Goal: Information Seeking & Learning: Learn about a topic

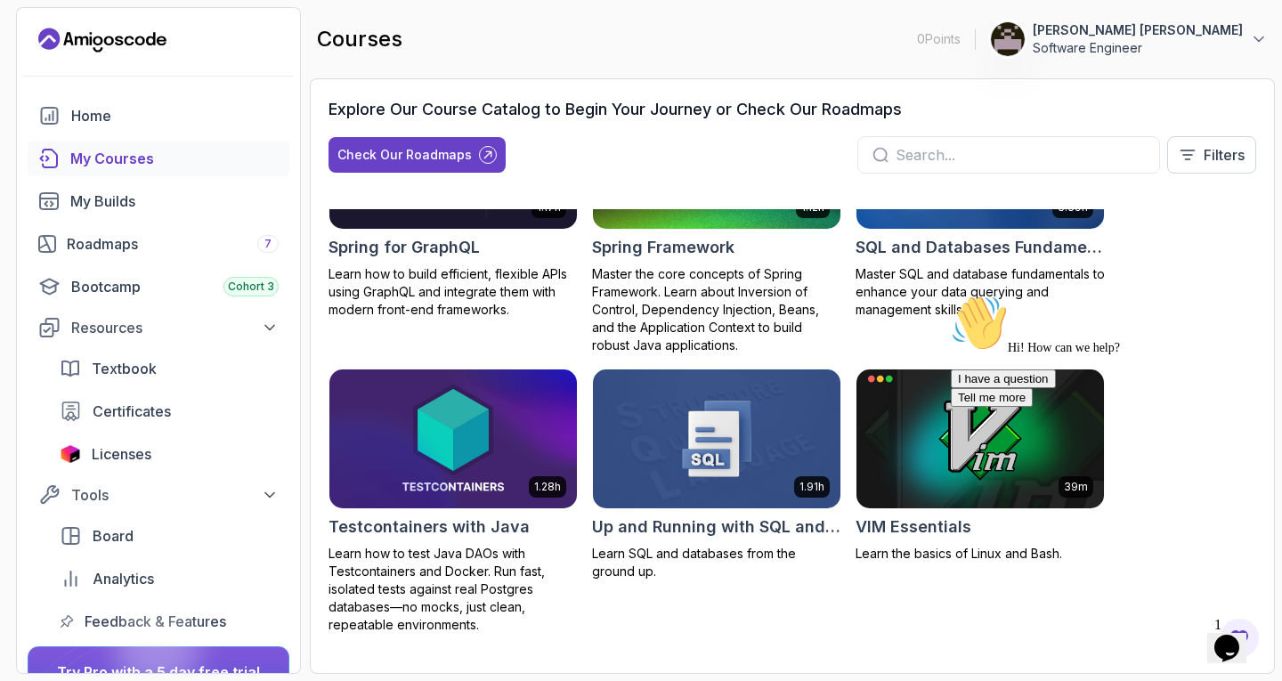
scroll to position [3392, 0]
click at [951, 295] on icon "Chat attention grabber" at bounding box center [951, 295] width 0 height 0
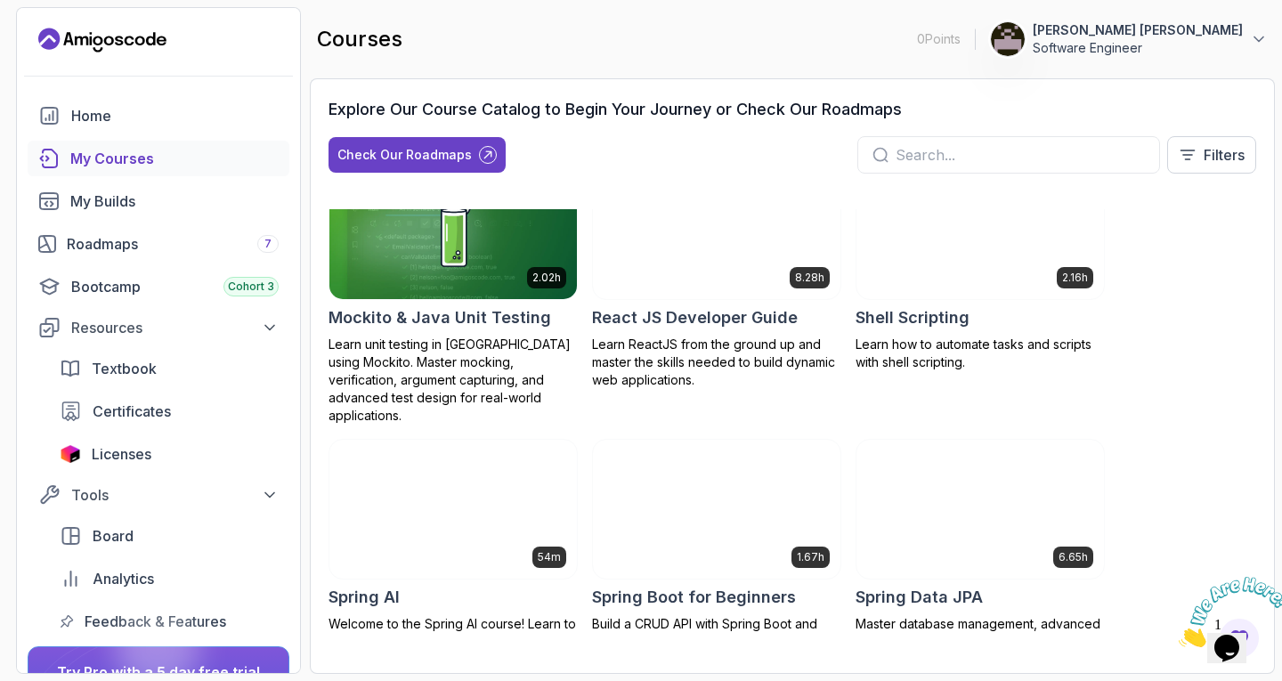
scroll to position [2769, 0]
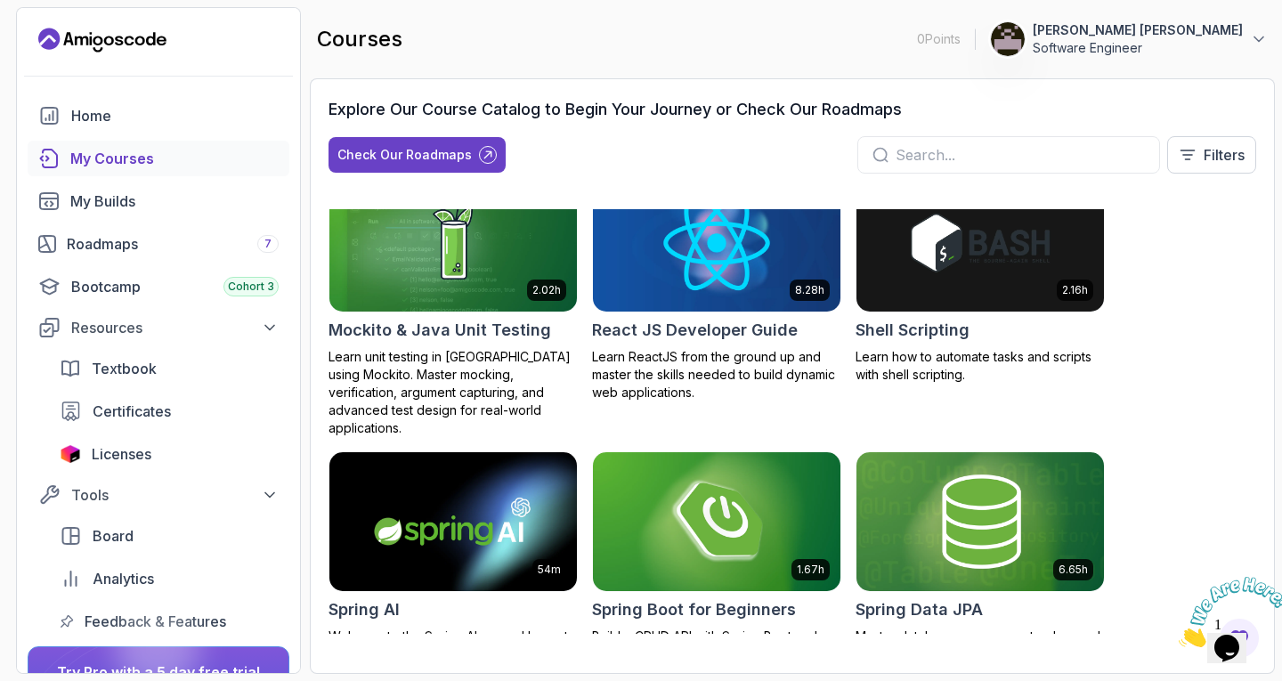
click at [654, 259] on img at bounding box center [717, 242] width 260 height 145
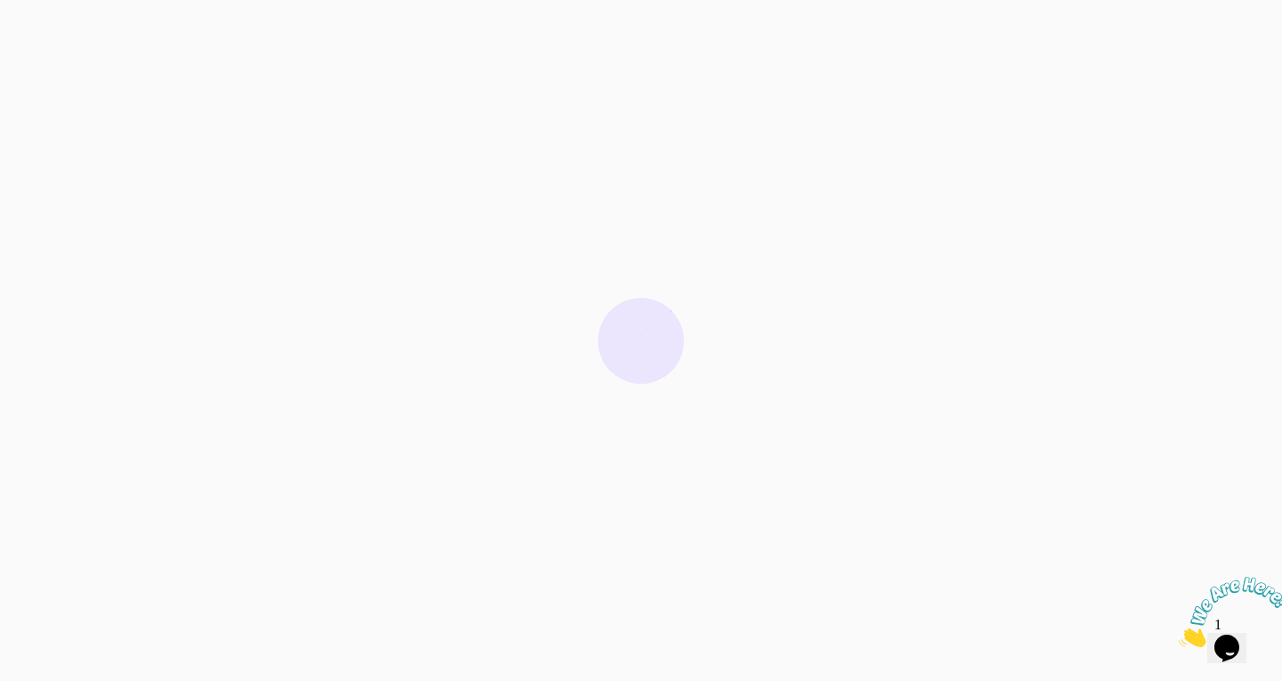
click at [1179, 635] on icon "Close" at bounding box center [1179, 642] width 0 height 15
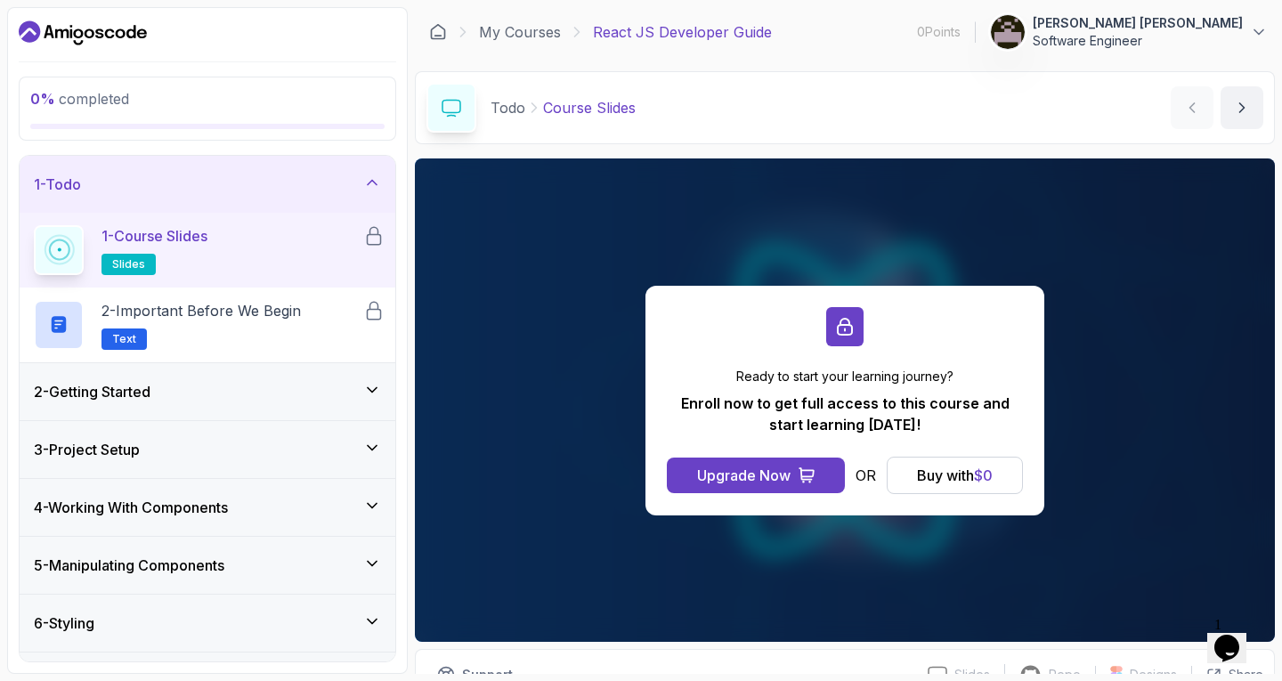
click at [128, 261] on span "slides" at bounding box center [128, 264] width 33 height 14
click at [936, 488] on button "Buy with $ 0" at bounding box center [955, 475] width 136 height 37
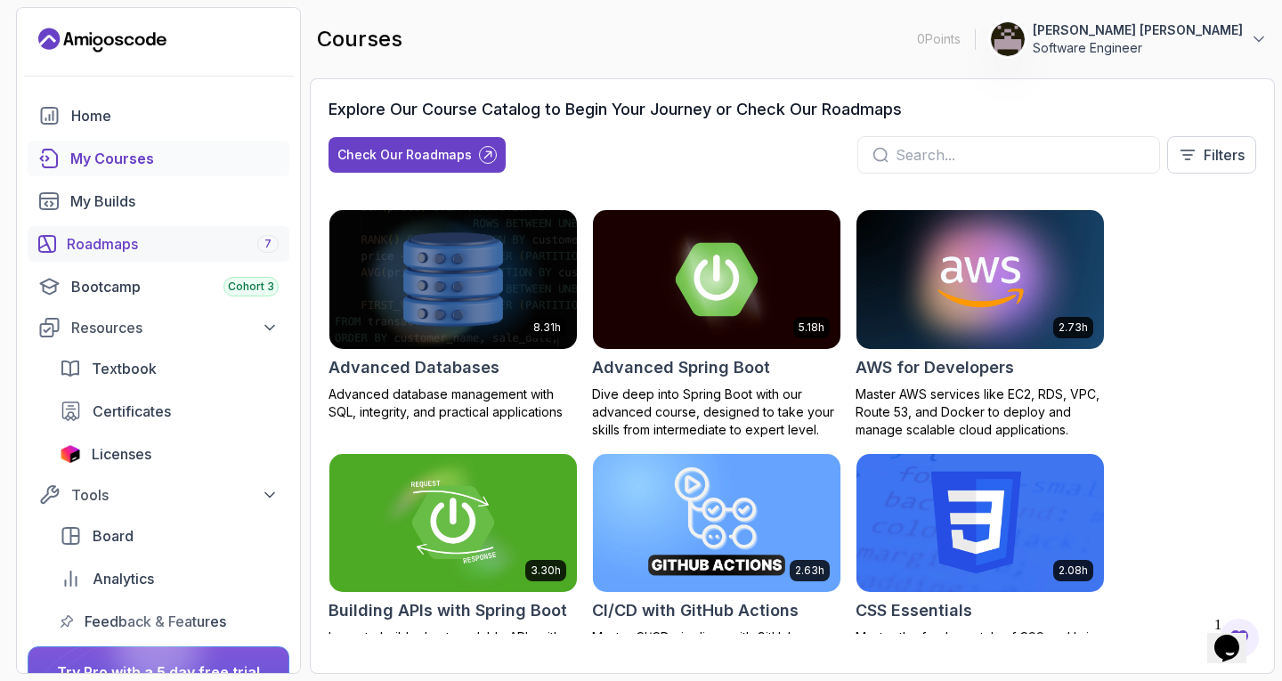
click at [89, 248] on div "Roadmaps 7" at bounding box center [173, 243] width 212 height 21
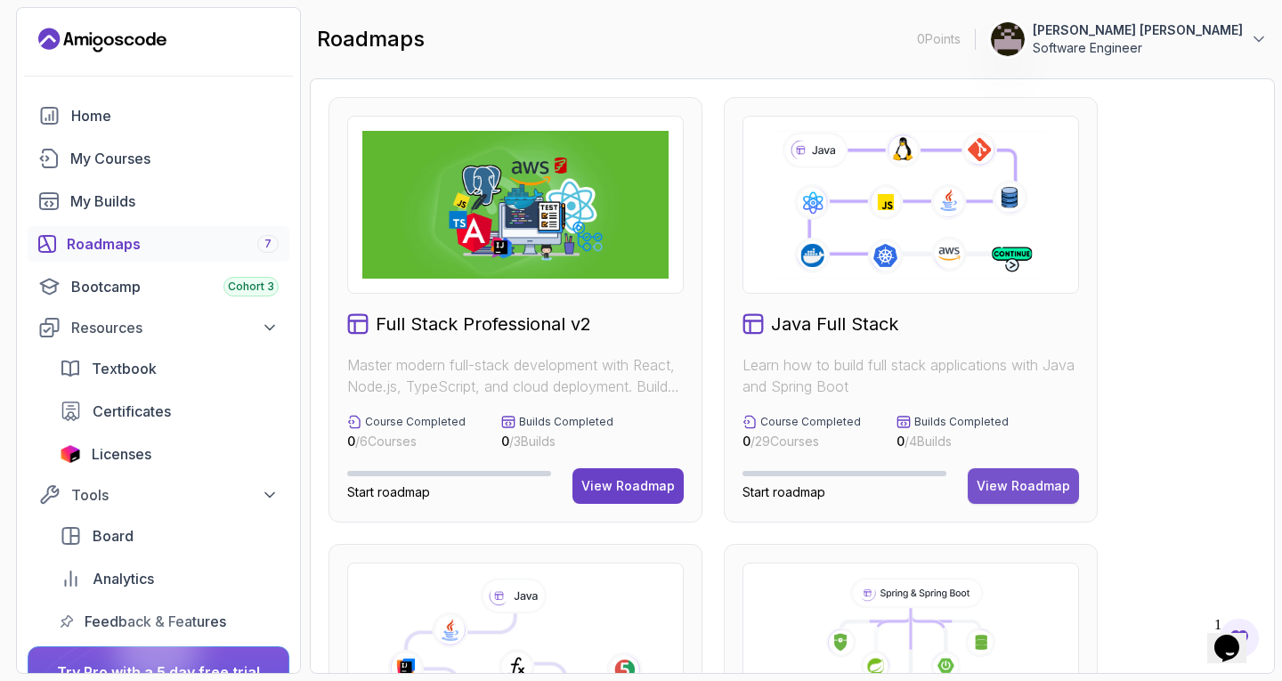
click at [1010, 492] on div "View Roadmap" at bounding box center [1023, 486] width 93 height 18
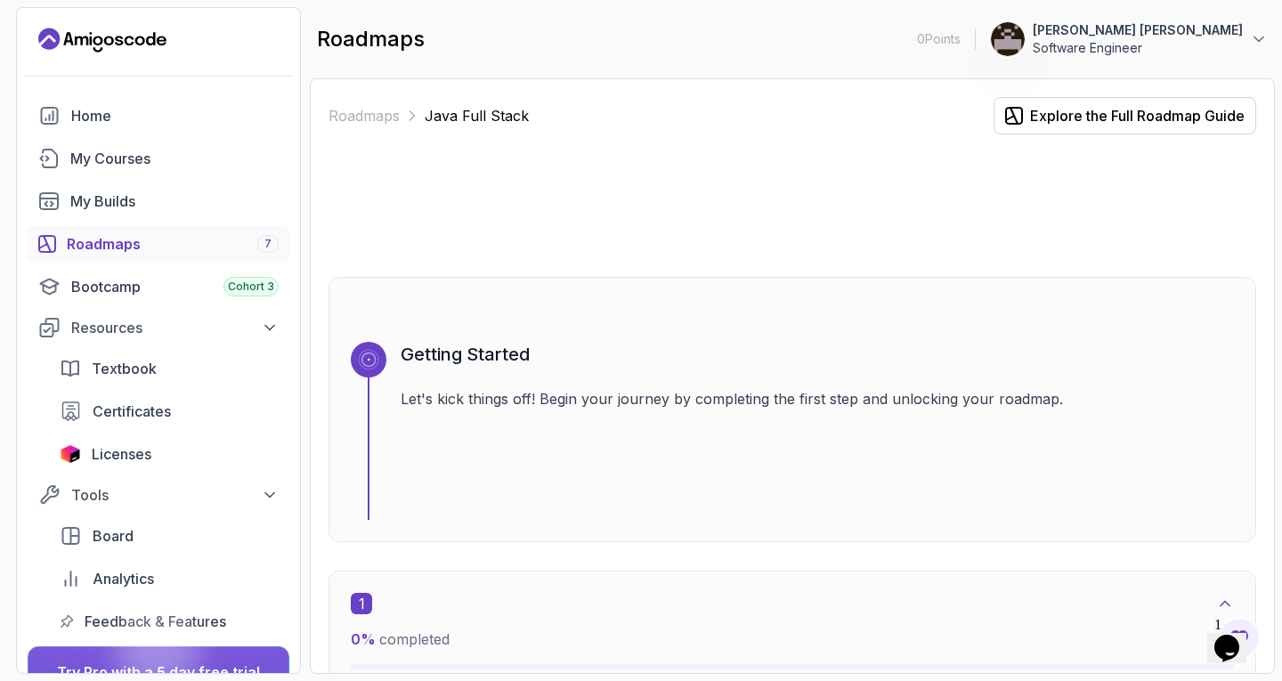
scroll to position [178, 0]
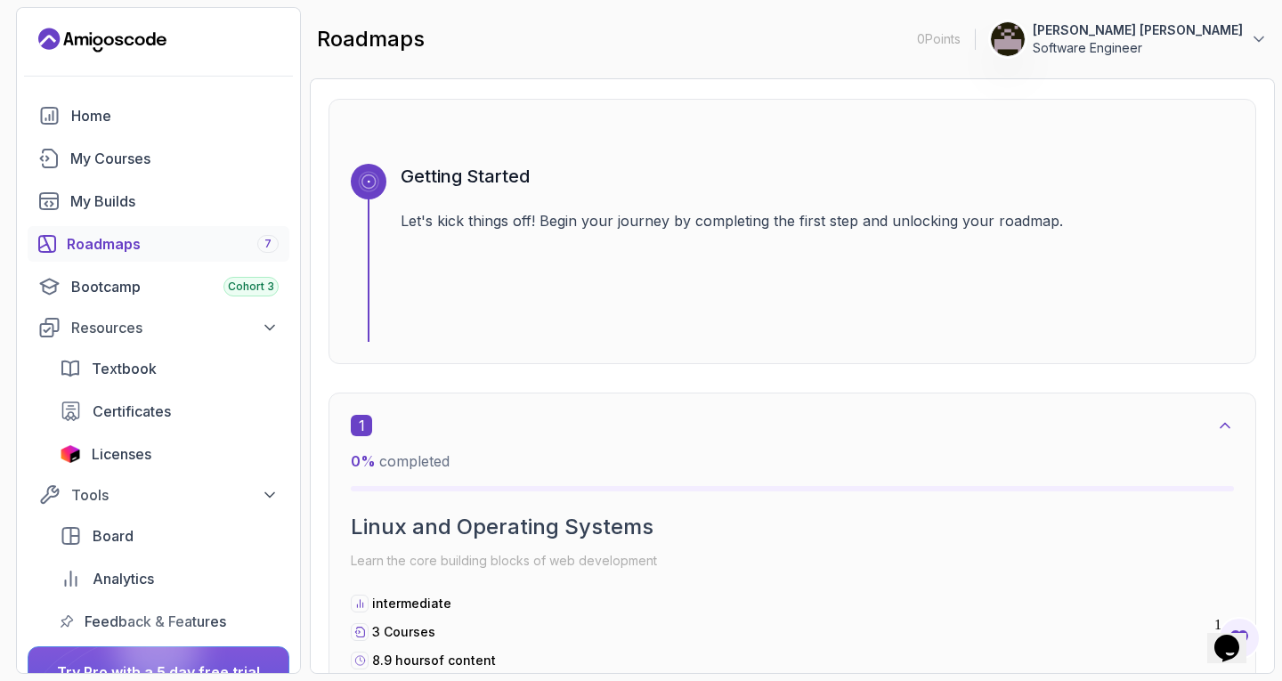
click at [417, 178] on h3 "Getting Started" at bounding box center [817, 176] width 833 height 25
click at [364, 183] on icon at bounding box center [369, 182] width 19 height 19
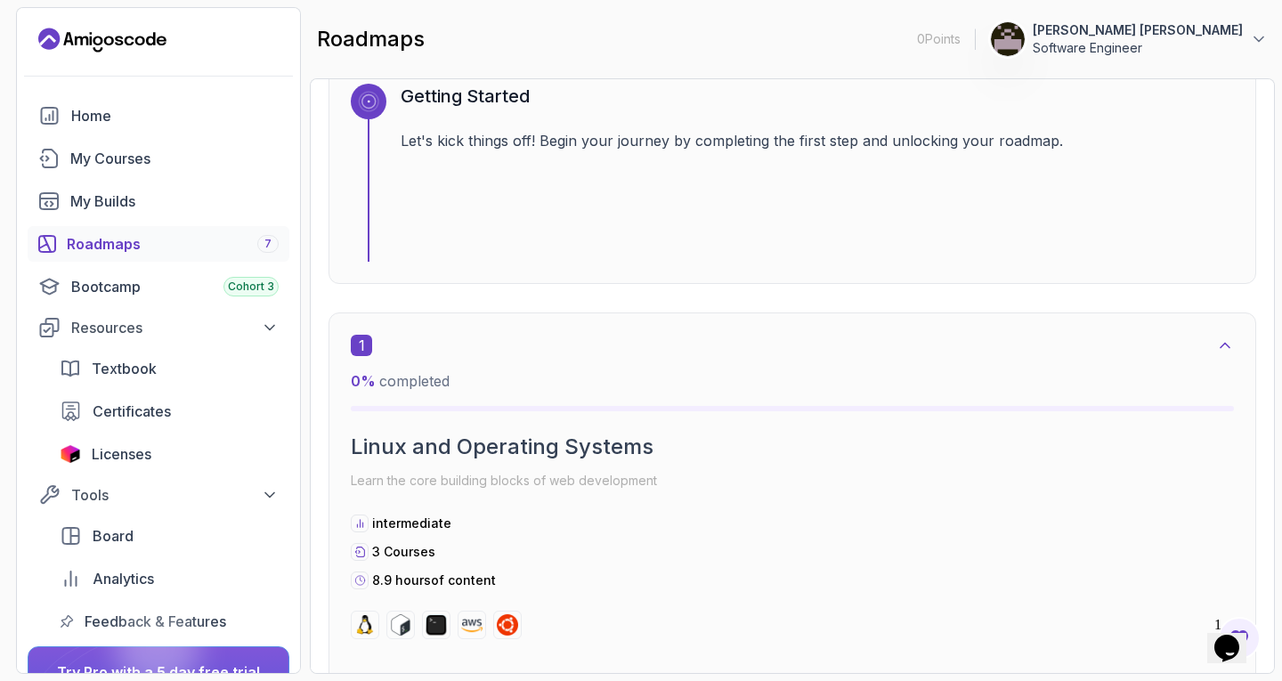
scroll to position [445, 0]
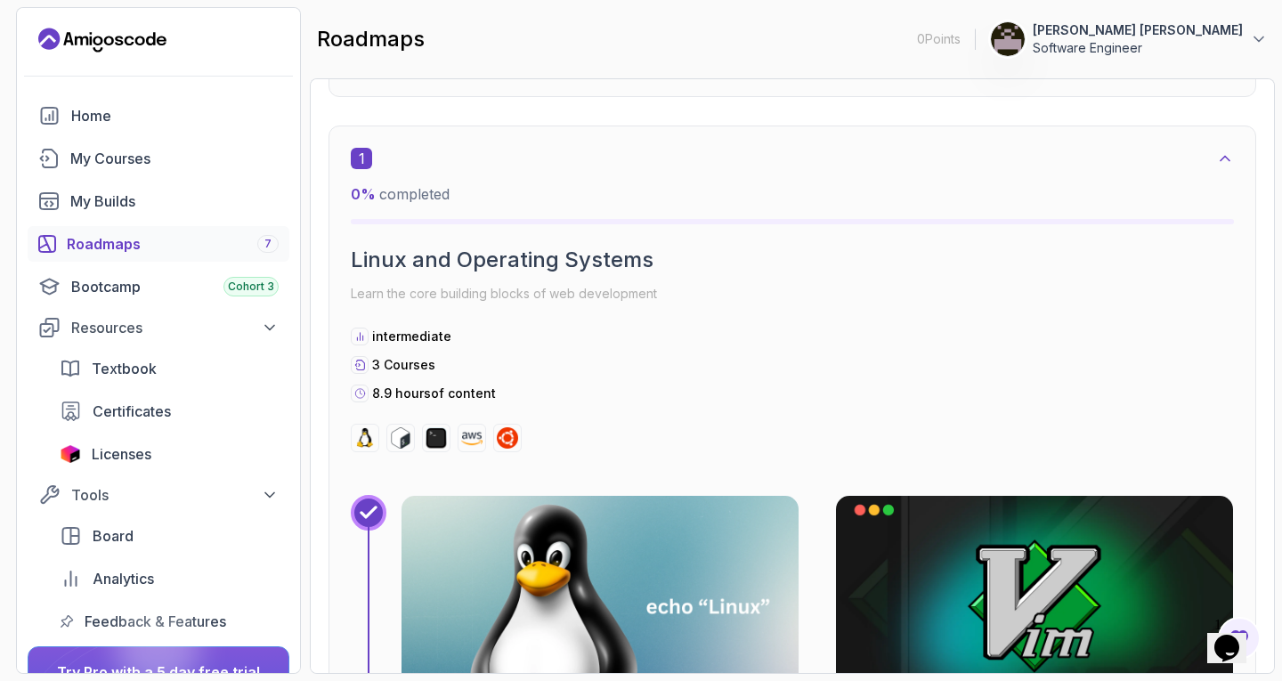
click at [621, 155] on div "1" at bounding box center [792, 158] width 883 height 21
click at [1225, 161] on icon at bounding box center [1225, 159] width 18 height 18
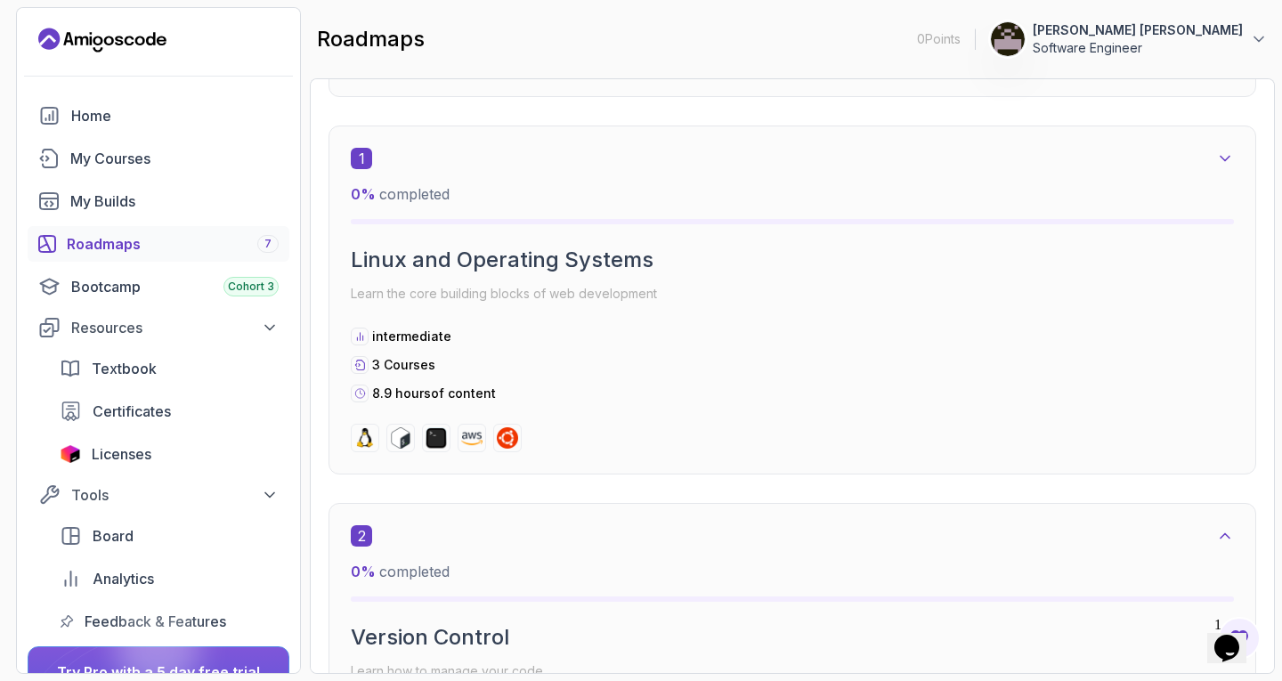
click at [1219, 537] on icon at bounding box center [1225, 536] width 18 height 18
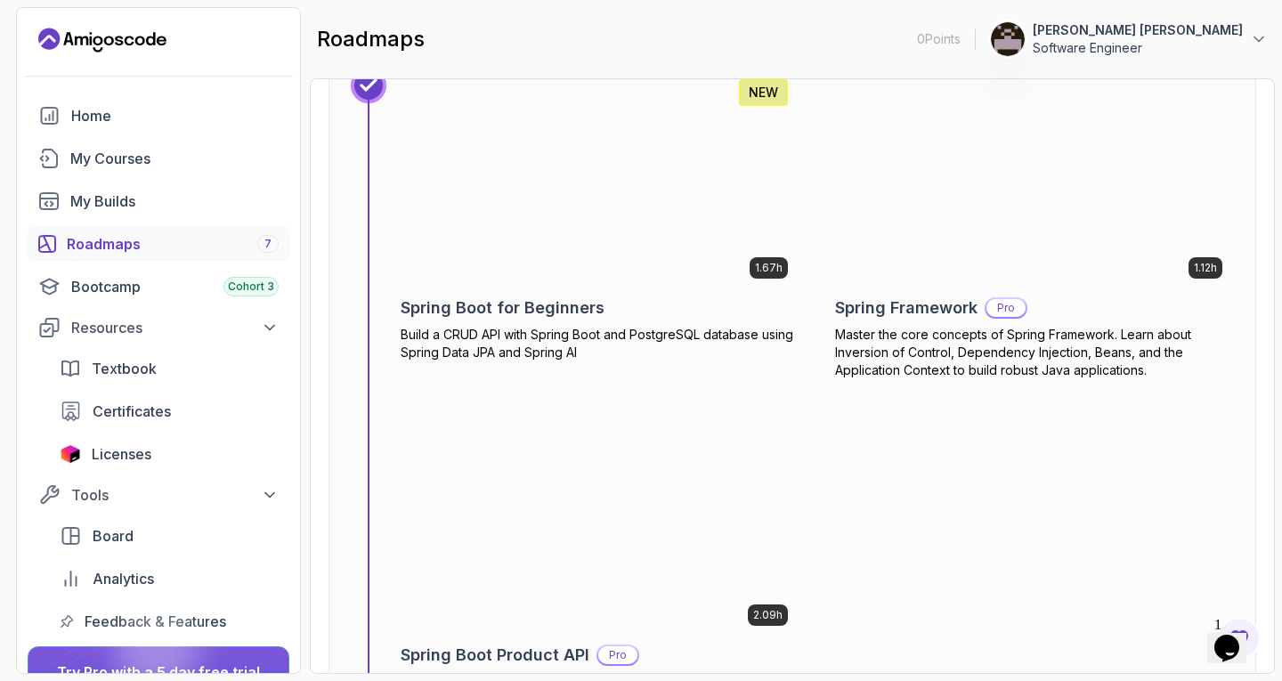
scroll to position [5788, 0]
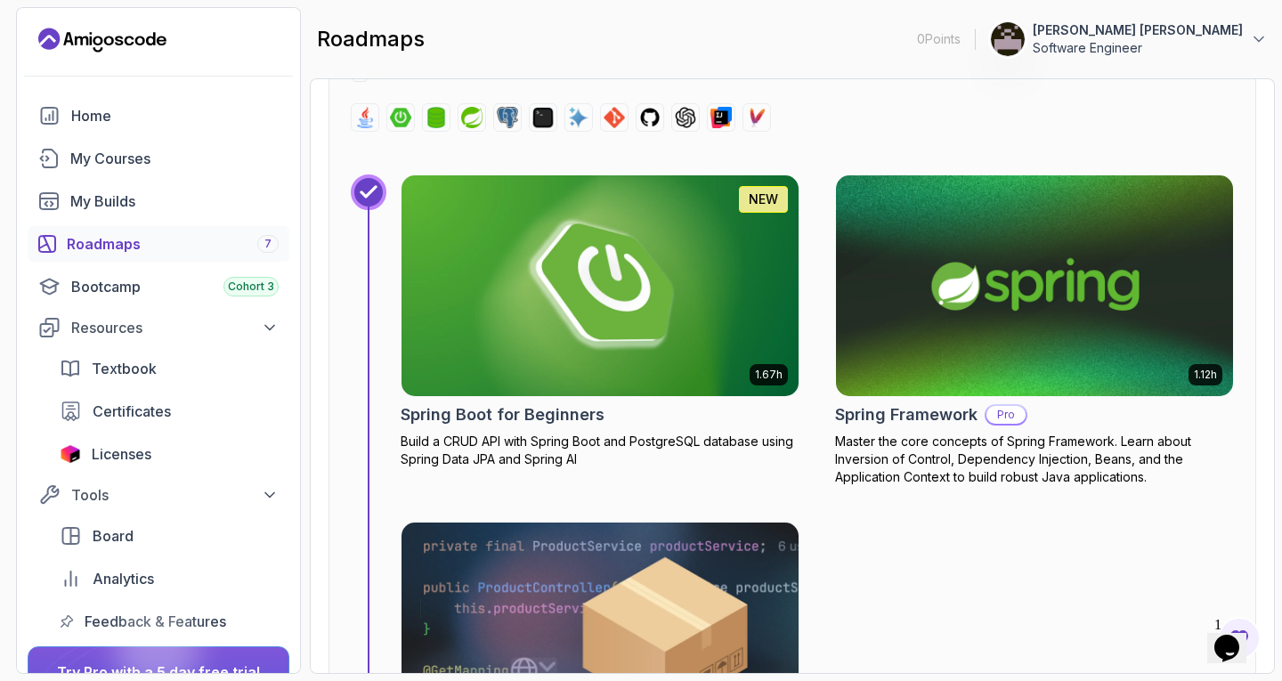
click at [535, 264] on img at bounding box center [600, 285] width 397 height 221
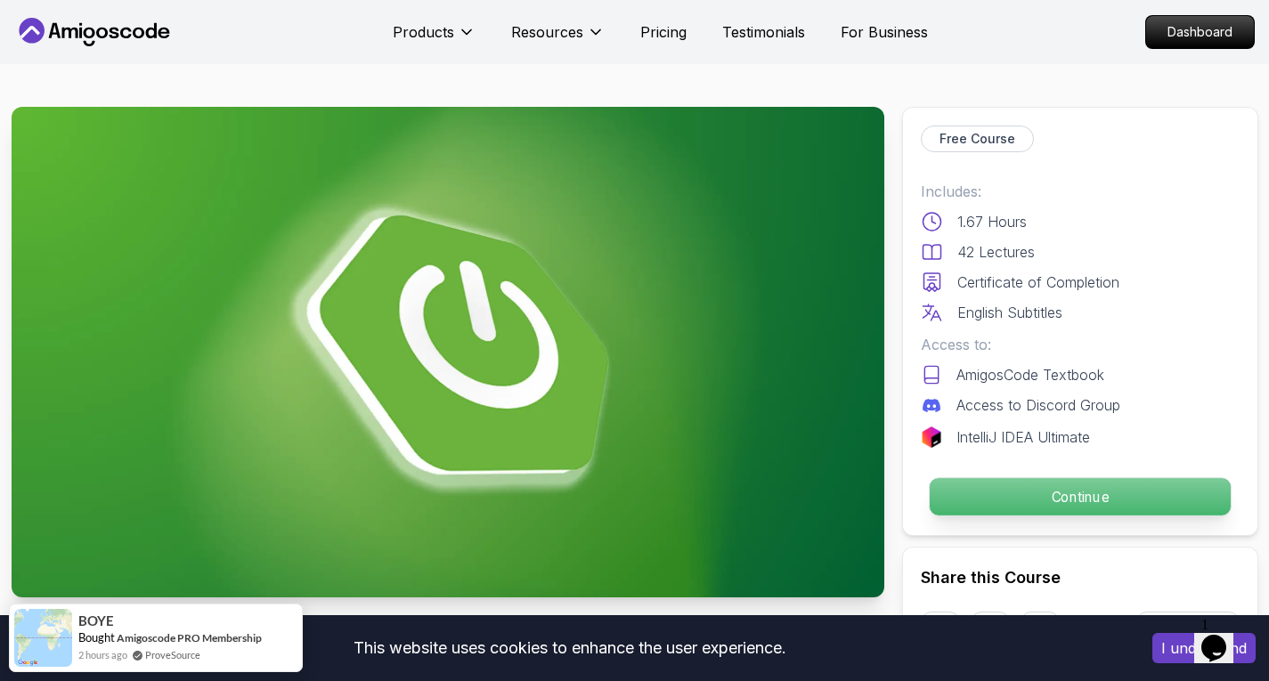
click at [1044, 487] on p "Continue" at bounding box center [1079, 496] width 301 height 37
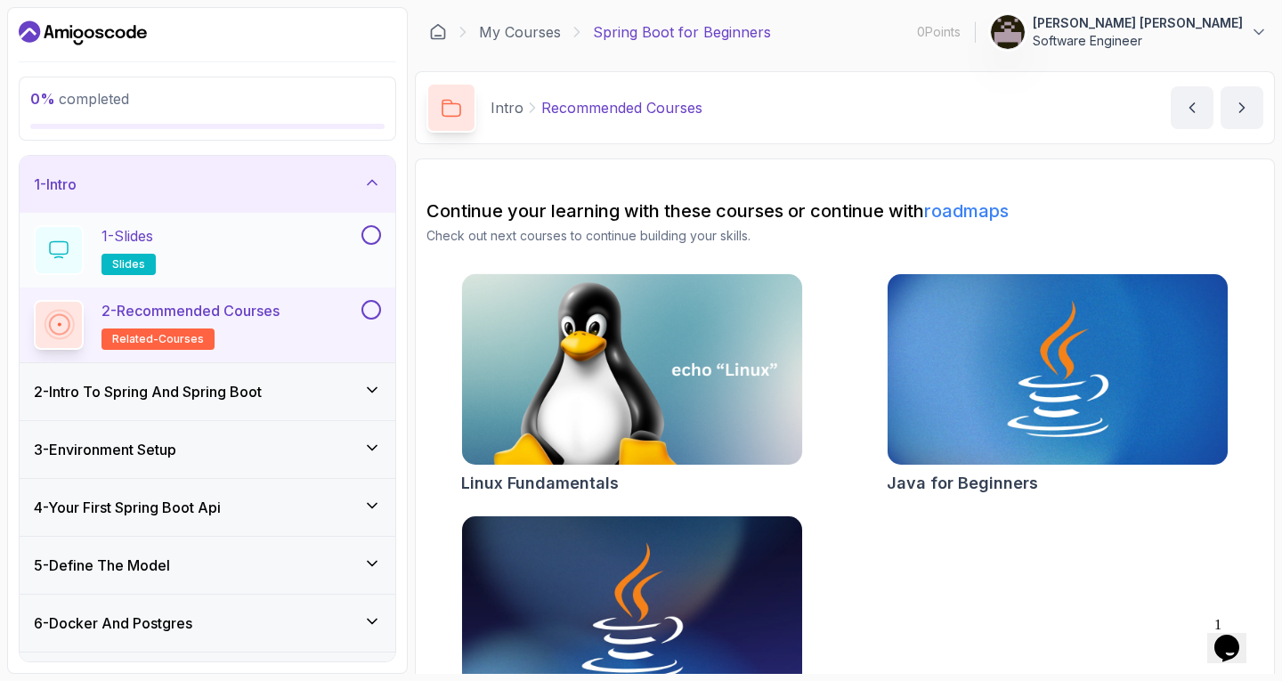
click at [107, 268] on p "slides" at bounding box center [129, 264] width 54 height 21
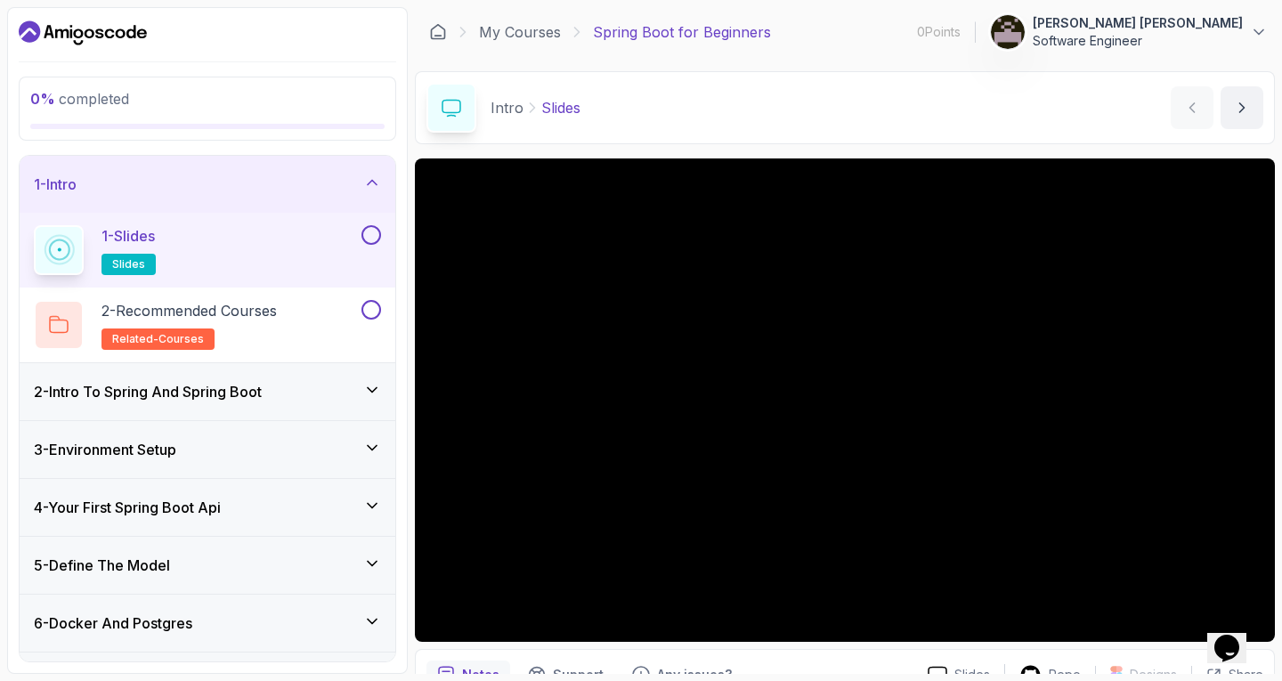
scroll to position [89, 0]
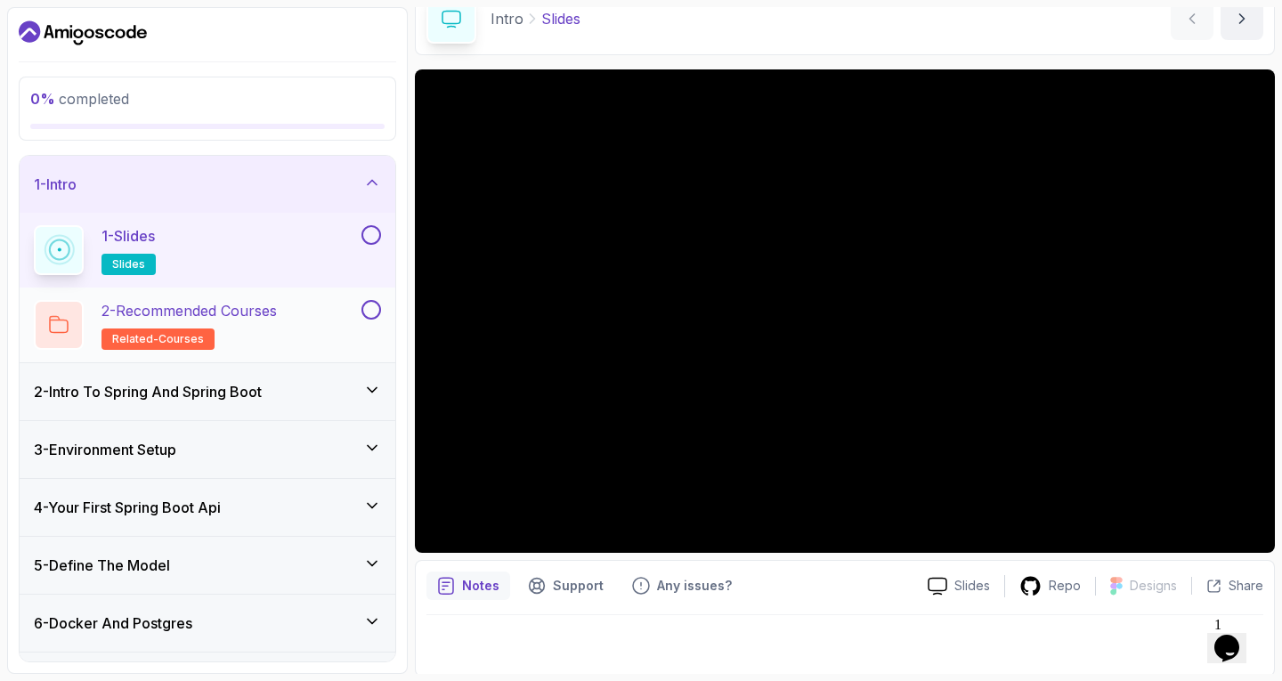
click at [389, 339] on div "2 - Recommended Courses related-courses" at bounding box center [208, 325] width 376 height 75
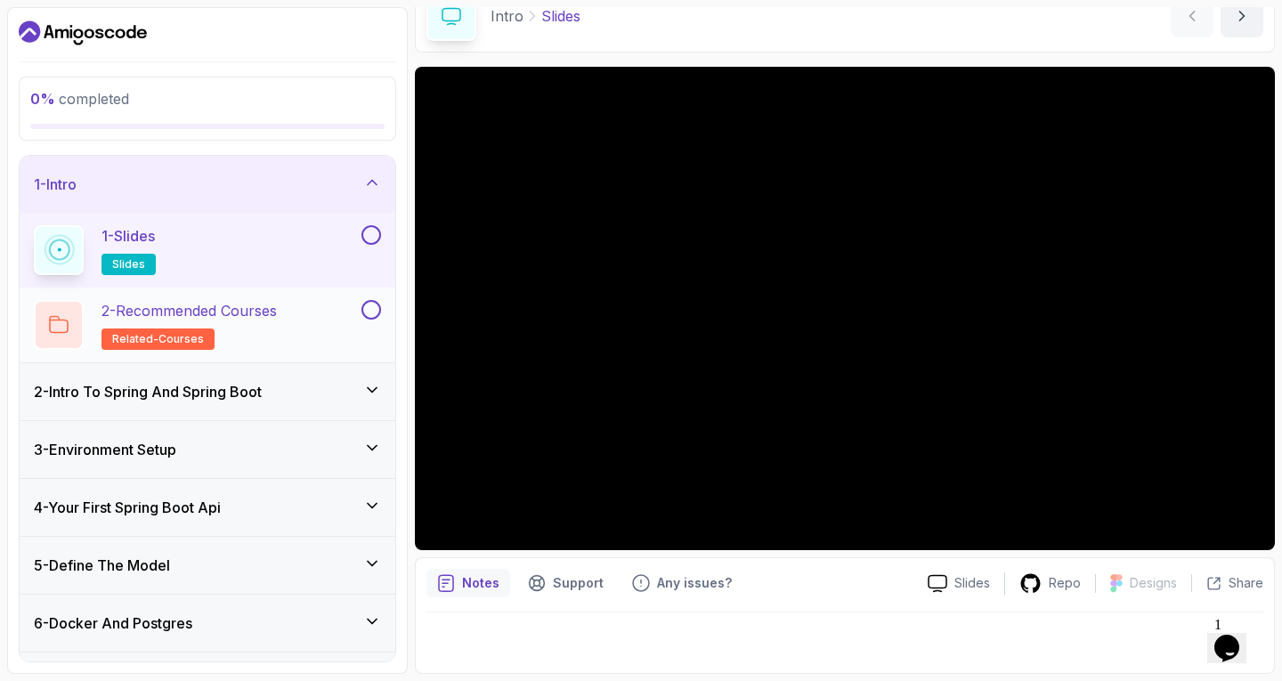
click at [219, 308] on p "2 - Recommended Courses" at bounding box center [189, 310] width 175 height 21
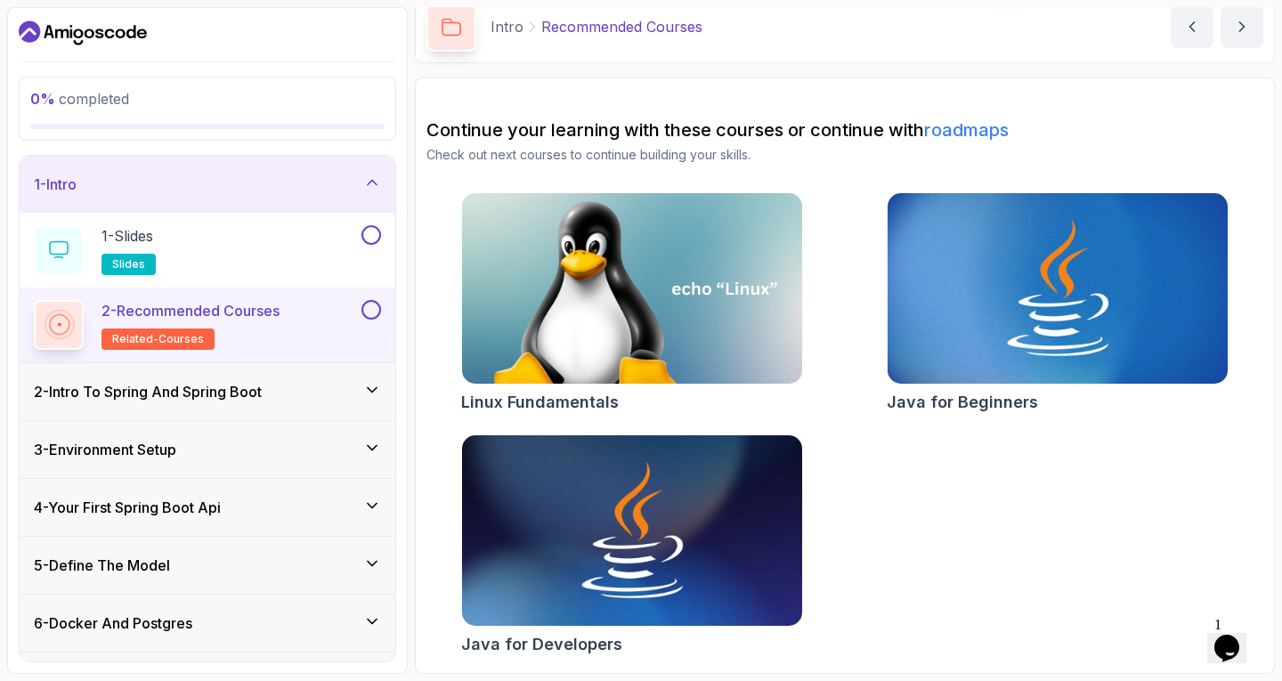
scroll to position [81, 0]
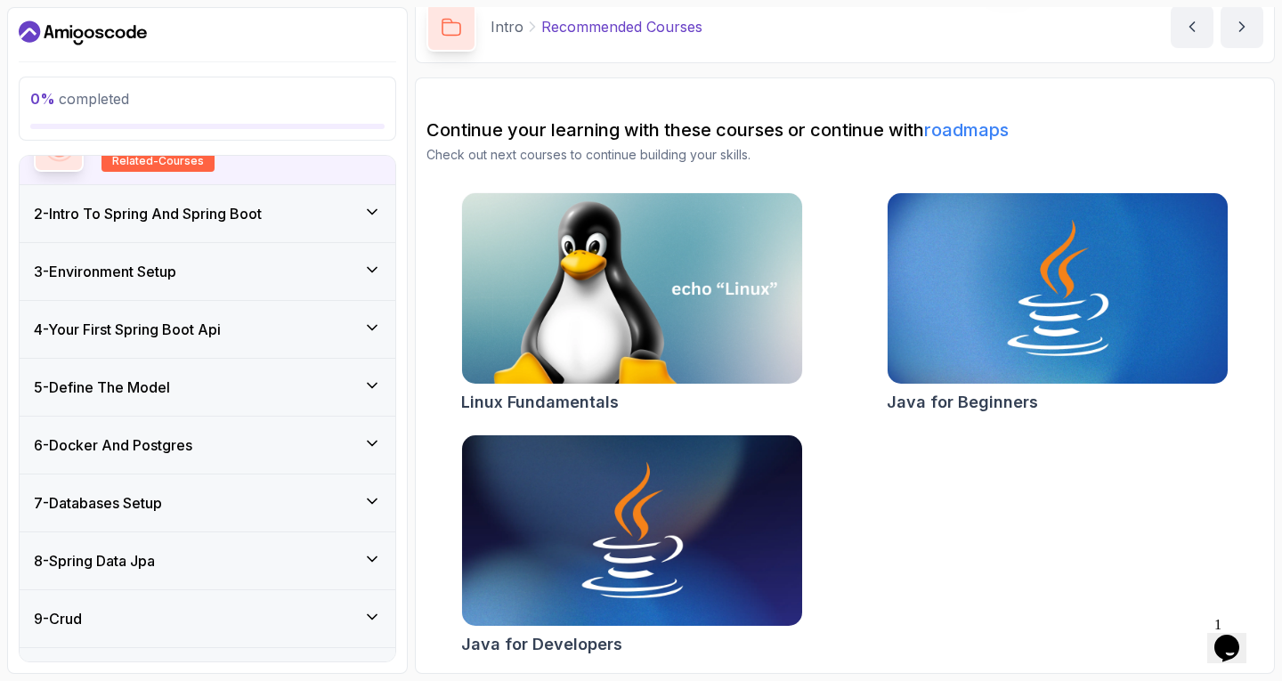
click at [232, 231] on div "2 - Intro To Spring And Spring Boot" at bounding box center [208, 213] width 376 height 57
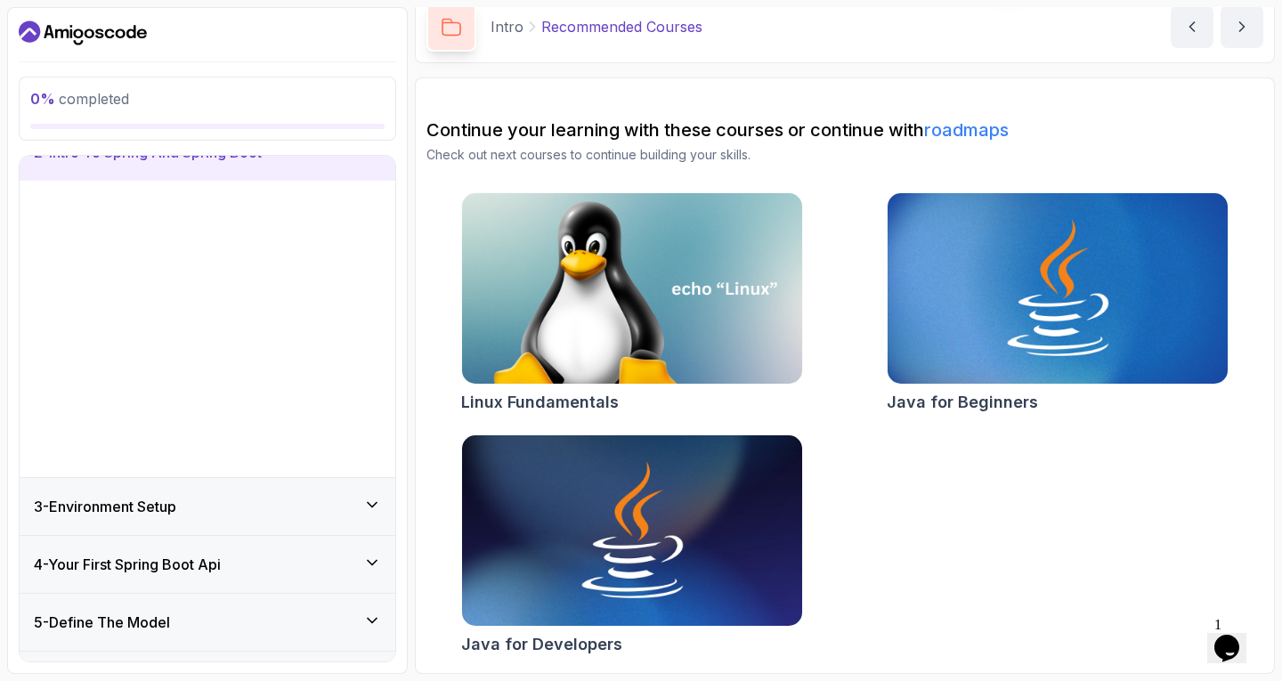
scroll to position [77, 0]
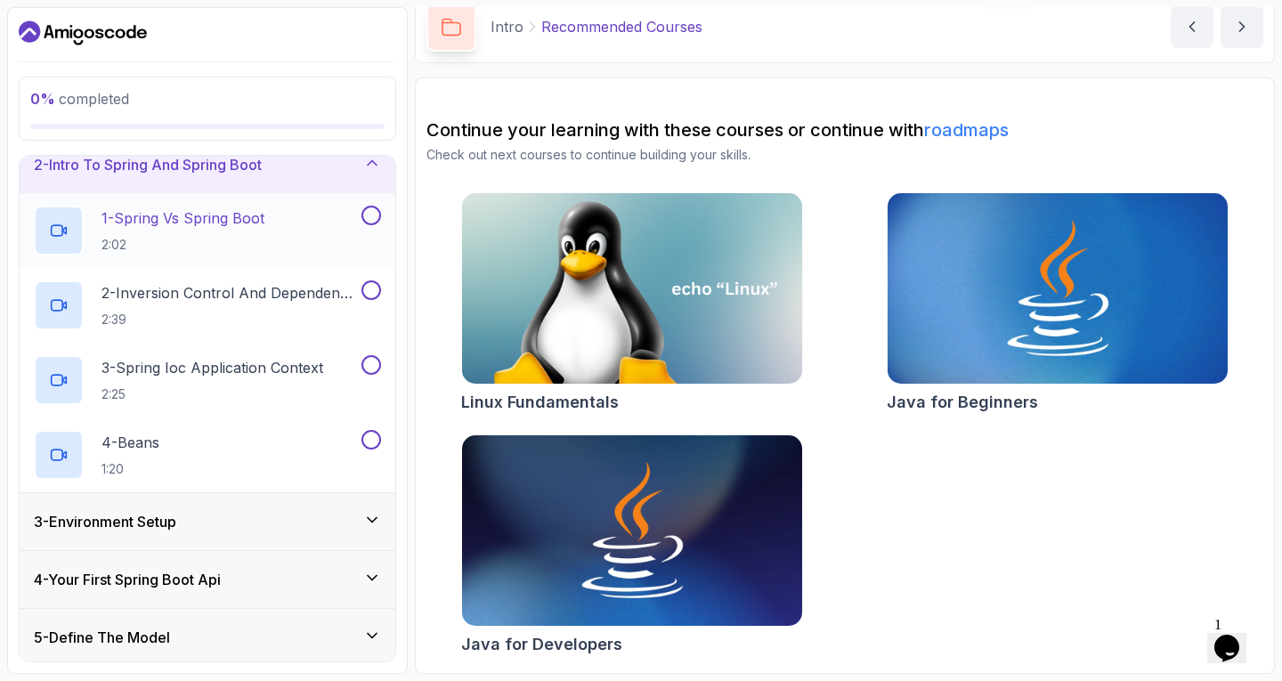
click at [222, 241] on p "2:02" at bounding box center [183, 245] width 163 height 18
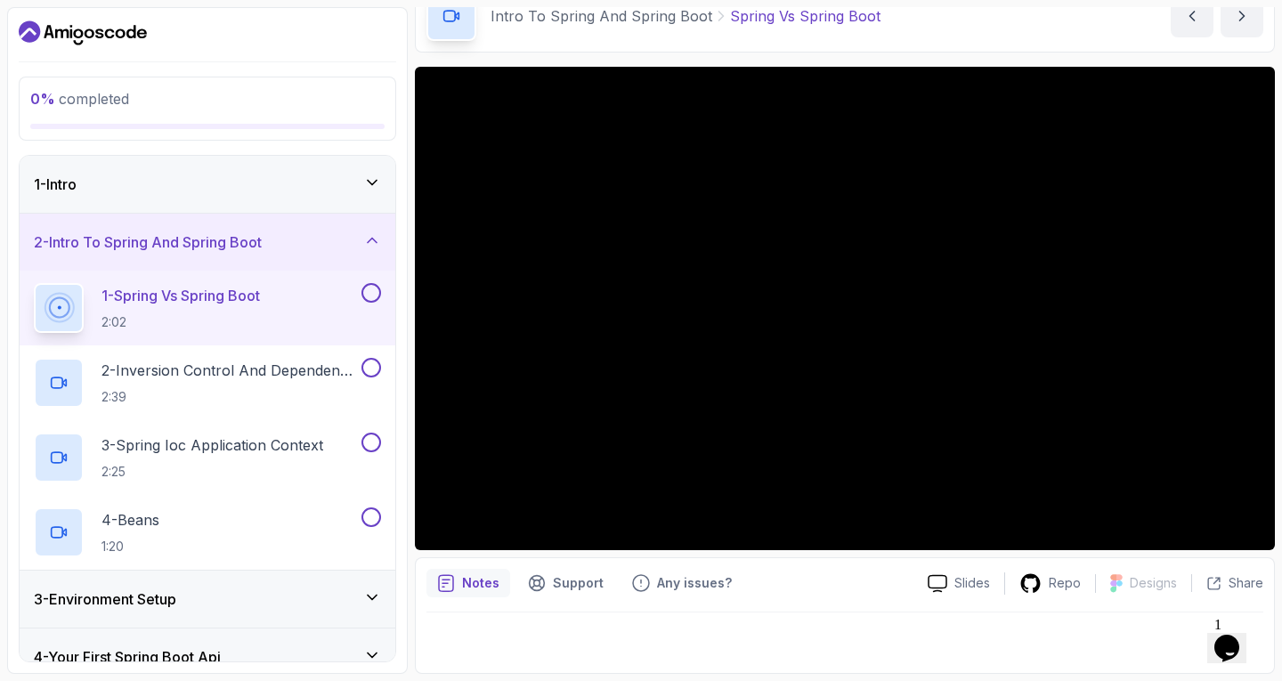
click at [329, 174] on div "1 - Intro" at bounding box center [207, 184] width 347 height 21
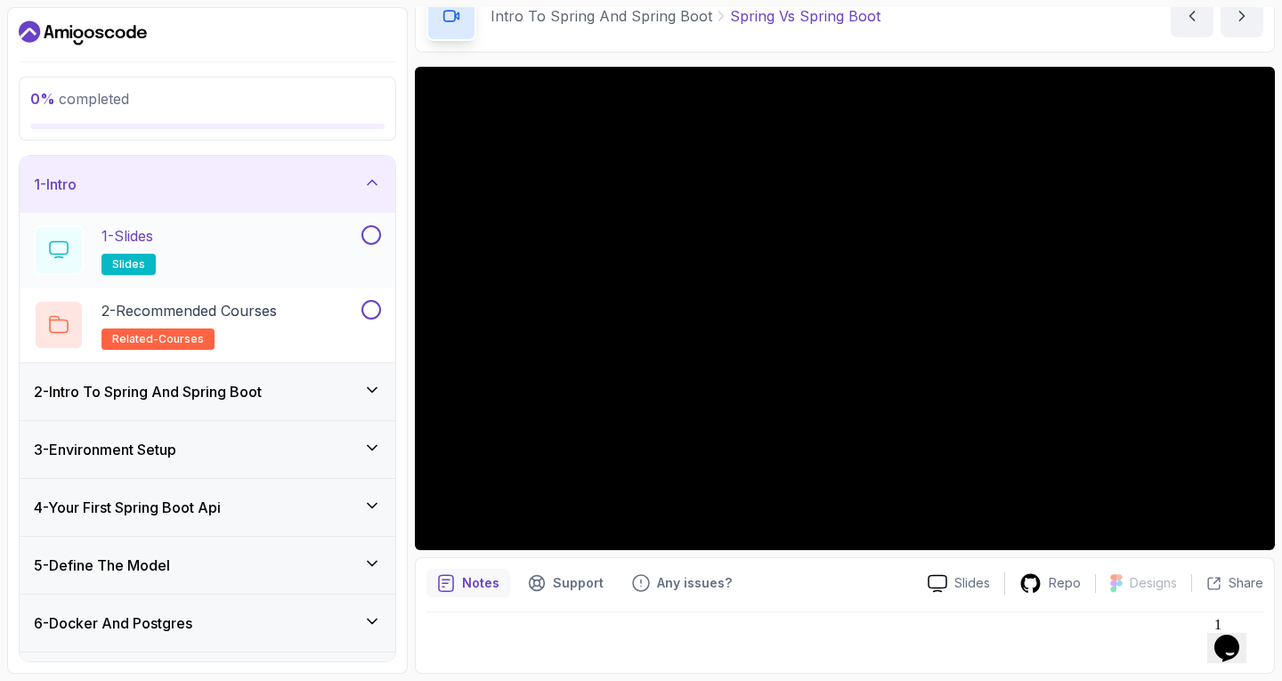
click at [334, 215] on div "1 - Slides slides" at bounding box center [208, 250] width 376 height 75
click at [336, 232] on div "1 - Slides slides" at bounding box center [196, 250] width 324 height 50
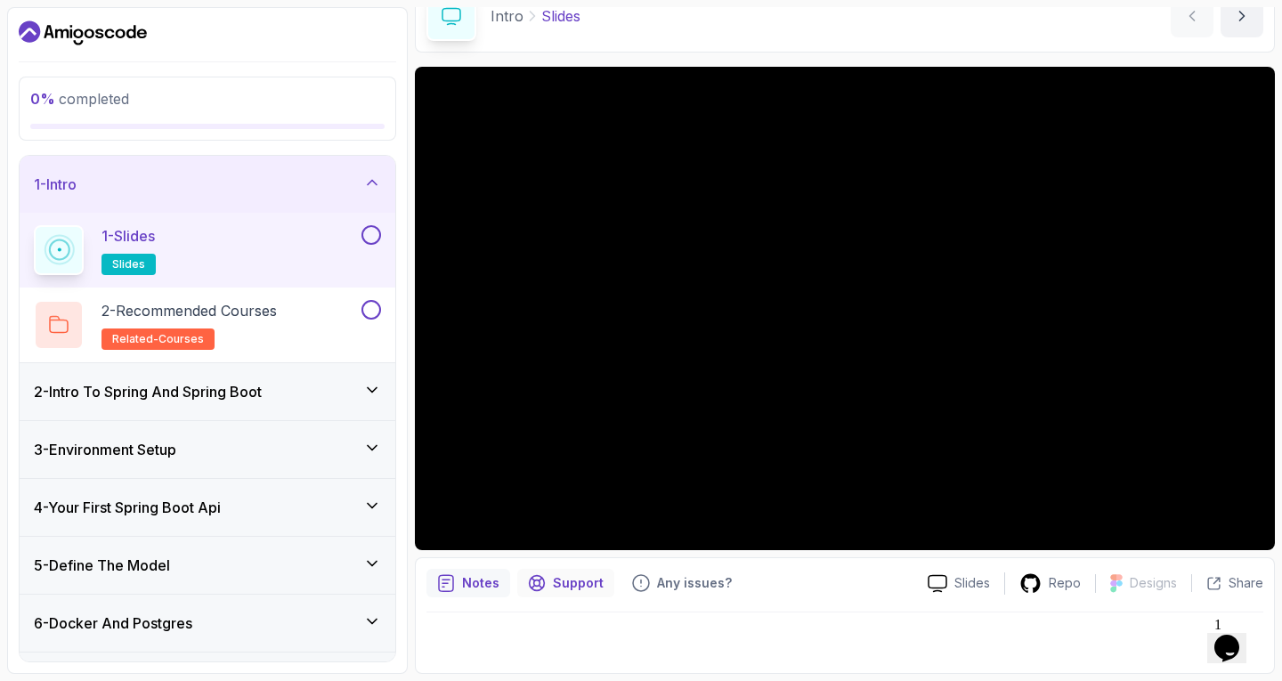
click at [565, 597] on div "Support" at bounding box center [565, 583] width 97 height 28
click at [674, 597] on div "Any issues?" at bounding box center [681, 583] width 121 height 28
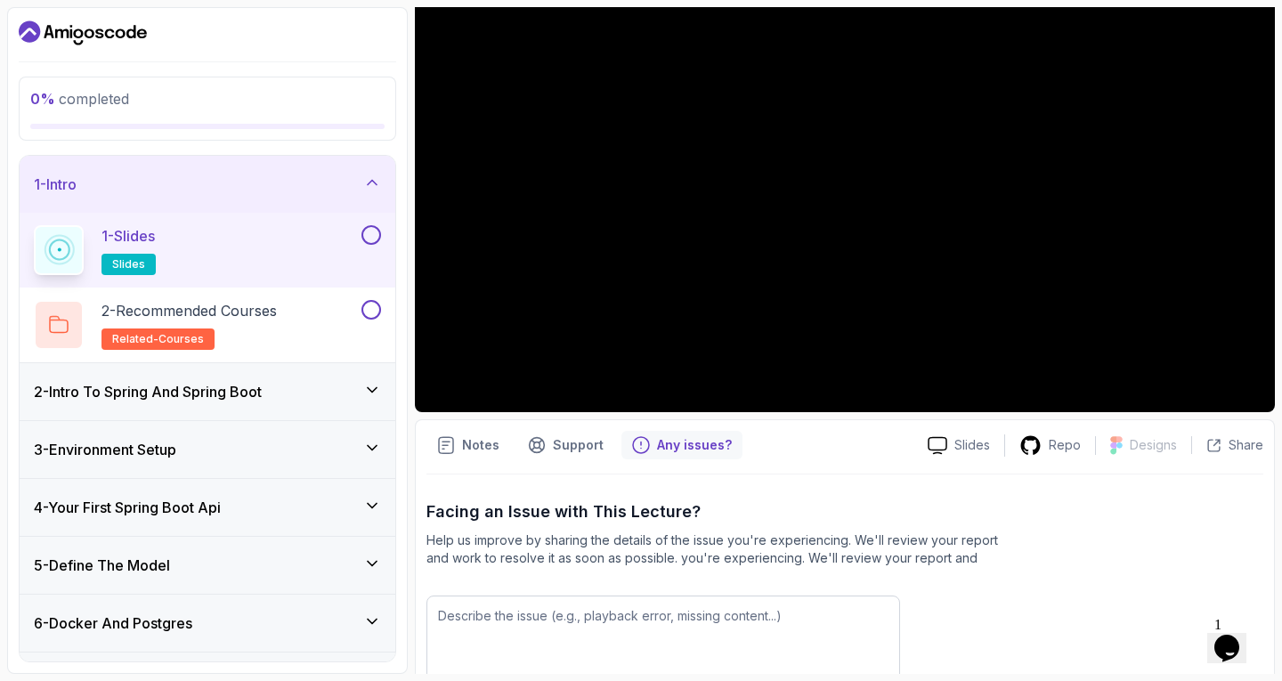
scroll to position [352, 0]
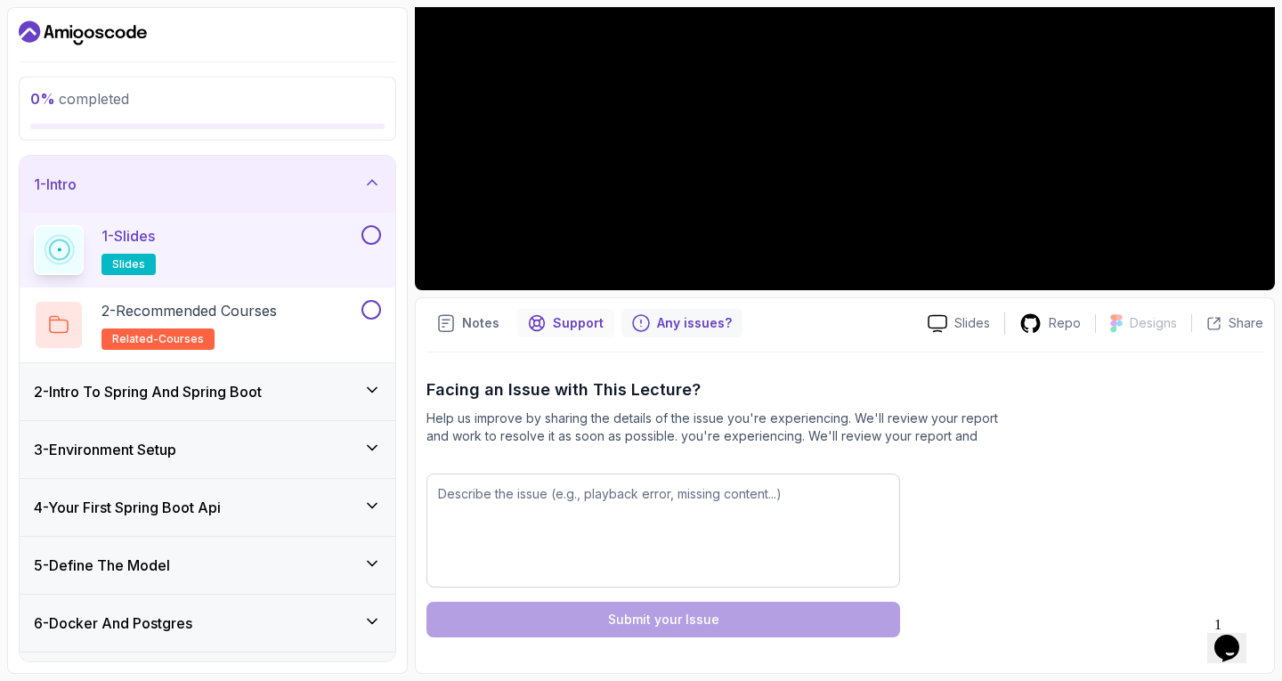
click at [574, 324] on p "Support" at bounding box center [578, 323] width 51 height 18
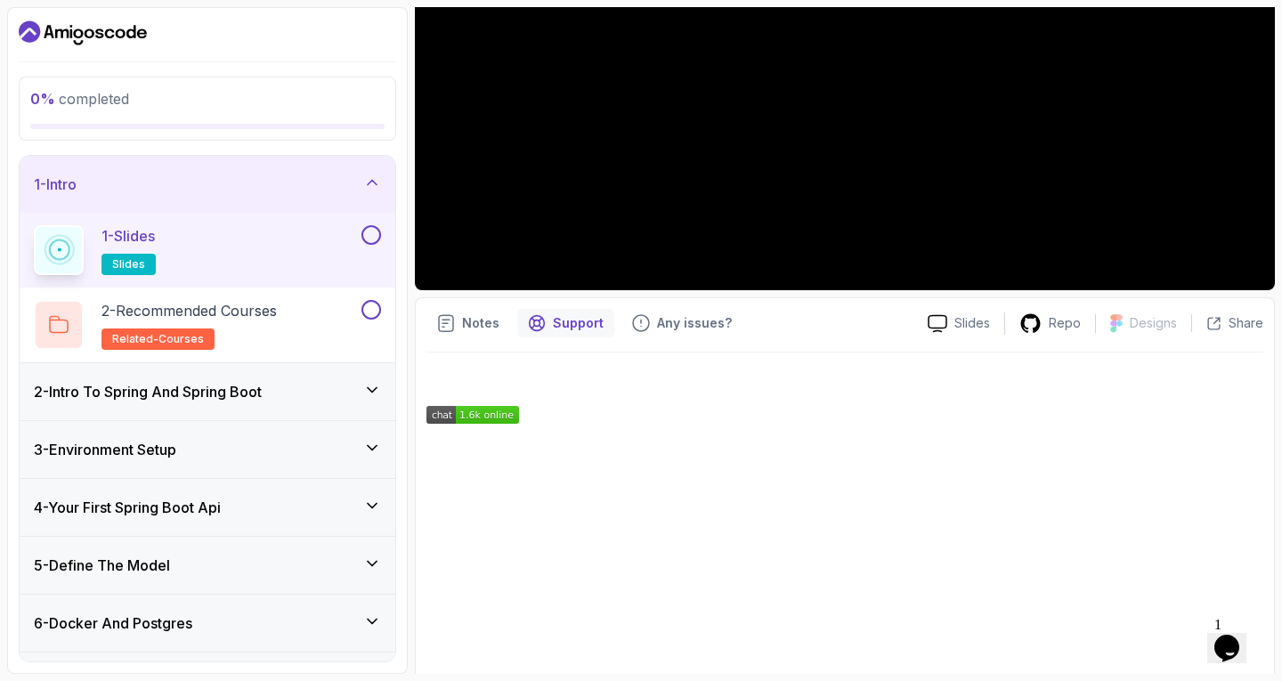
scroll to position [434, 0]
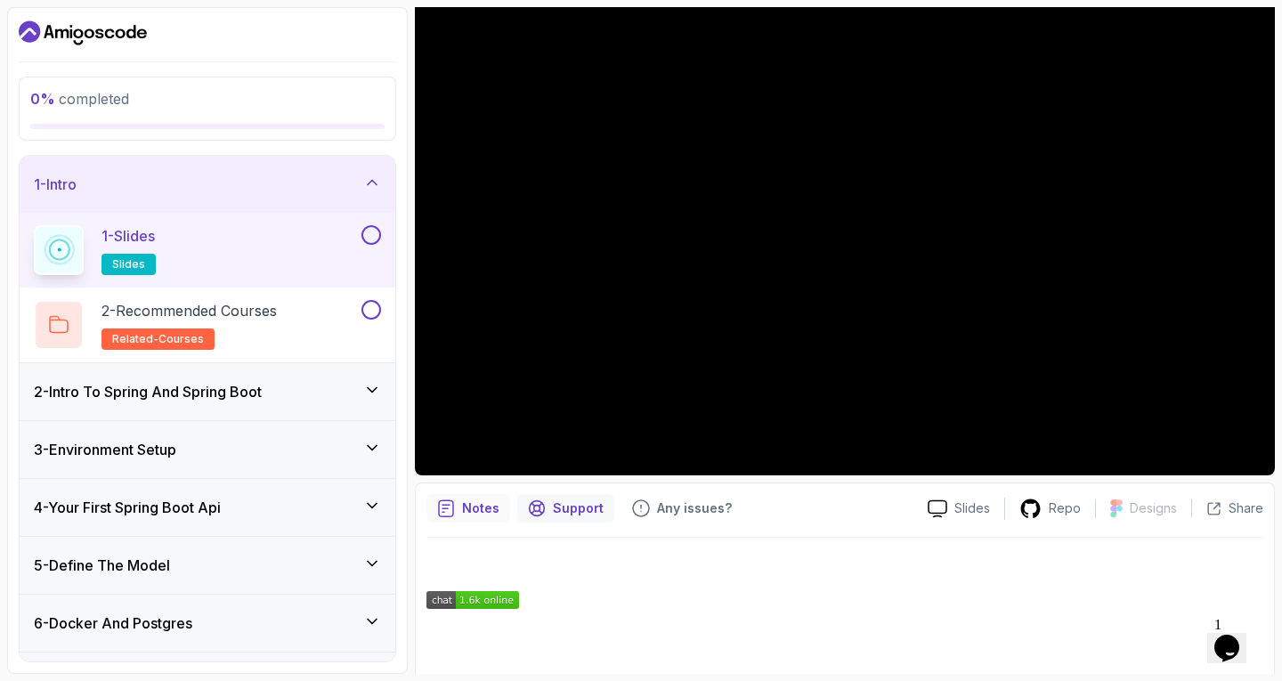
click at [483, 507] on p "Notes" at bounding box center [480, 509] width 37 height 18
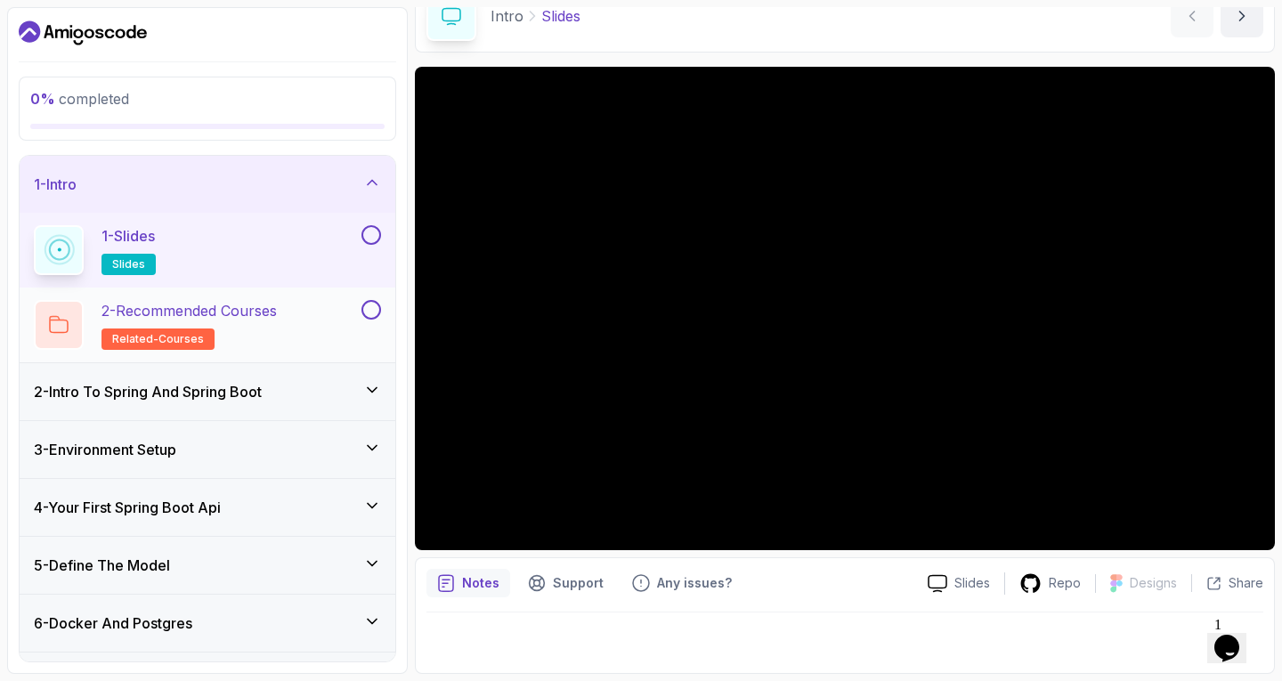
click at [353, 309] on div "2 - Recommended Courses related-courses" at bounding box center [196, 325] width 324 height 50
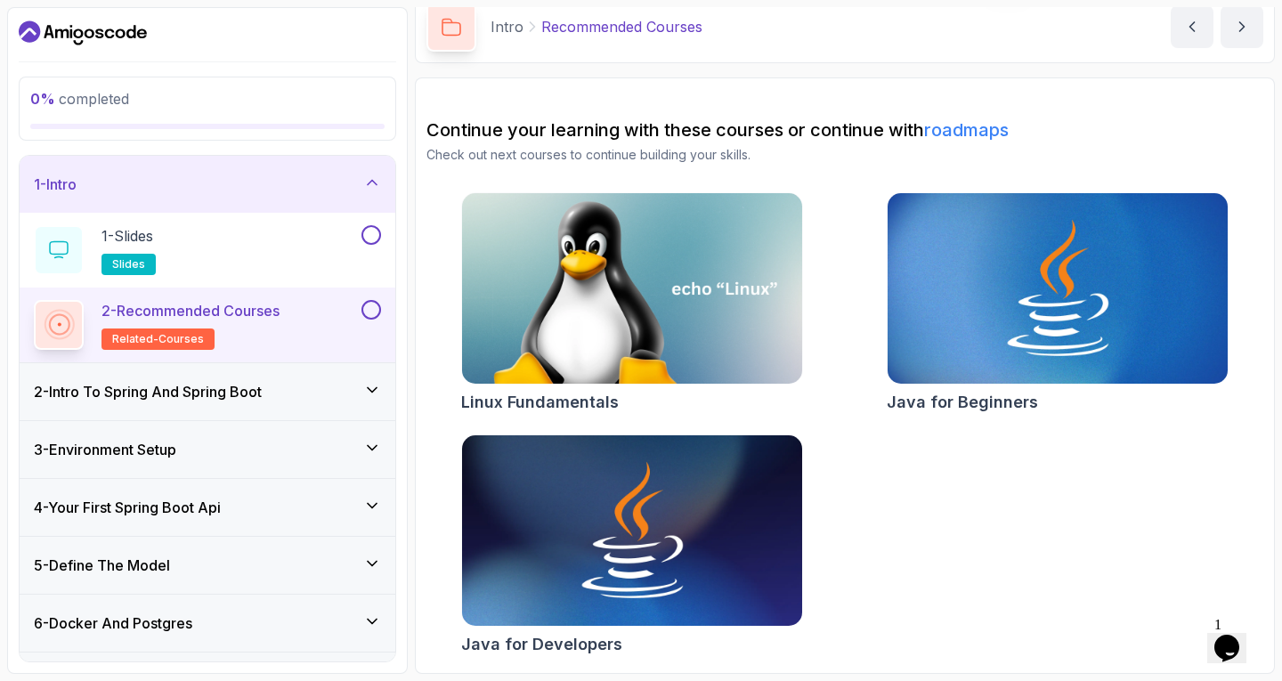
scroll to position [81, 0]
click at [262, 390] on h3 "2 - Intro To Spring And Spring Boot" at bounding box center [148, 391] width 228 height 21
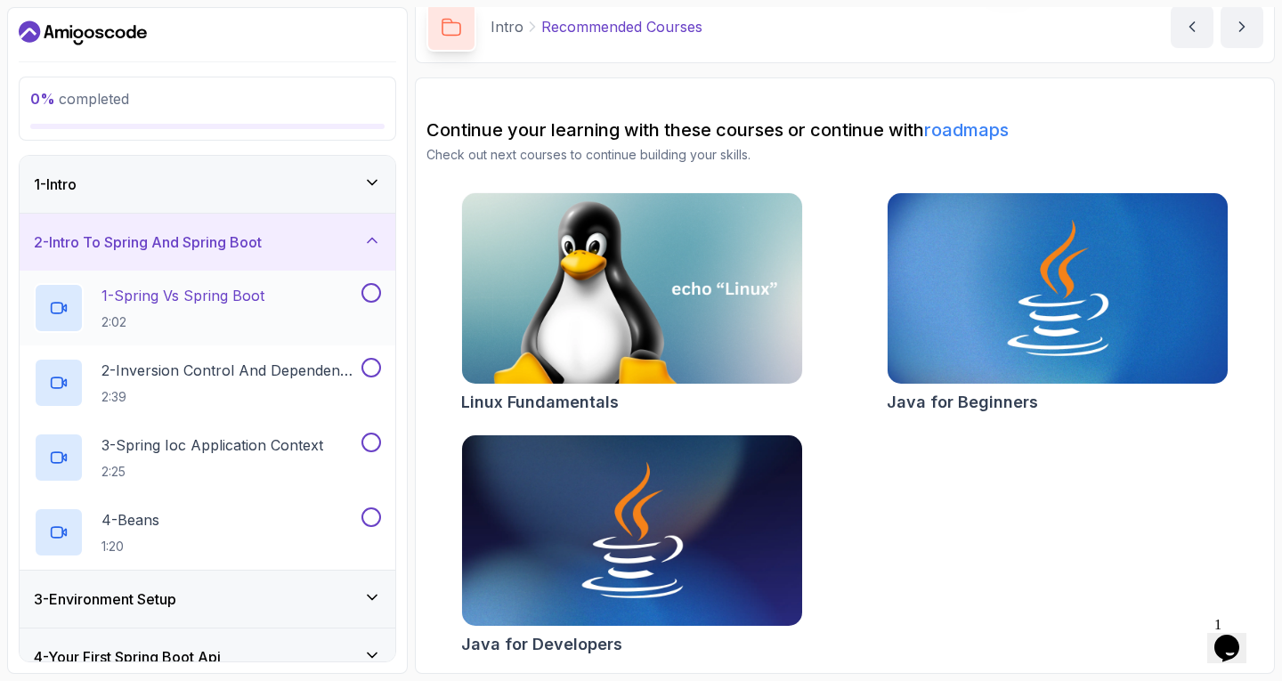
click at [305, 298] on div "1 - Spring Vs Spring Boot 2:02" at bounding box center [196, 308] width 324 height 50
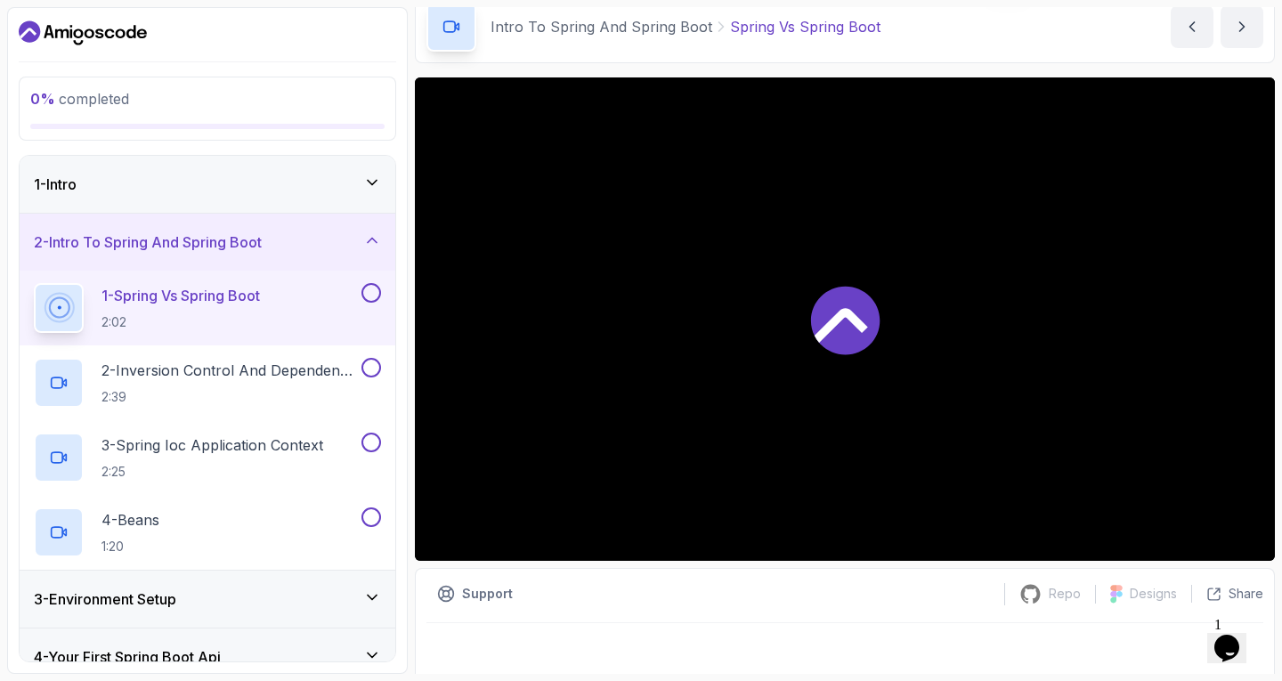
scroll to position [92, 0]
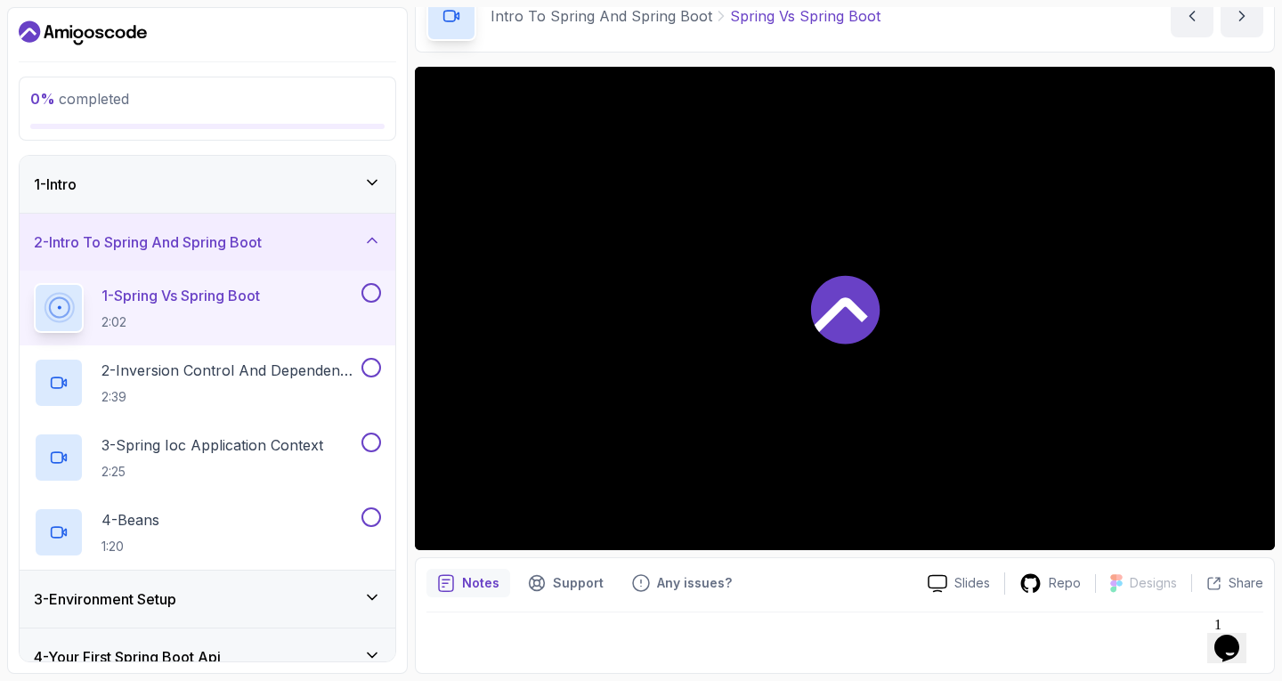
click at [1229, 639] on icon "$i18n('chat', 'chat_widget')" at bounding box center [1226, 648] width 25 height 27
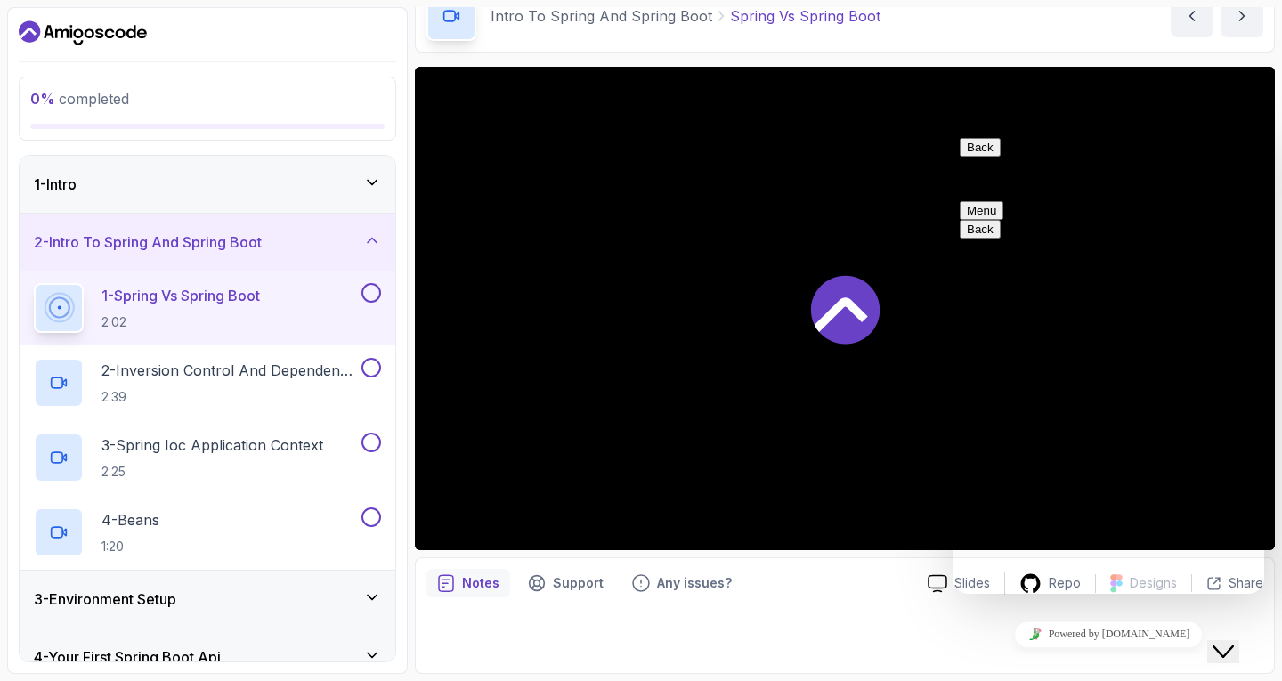
click at [1239, 652] on button "Close Chat This icon closes the chat window." at bounding box center [1223, 651] width 32 height 23
